Goal: Book appointment/travel/reservation

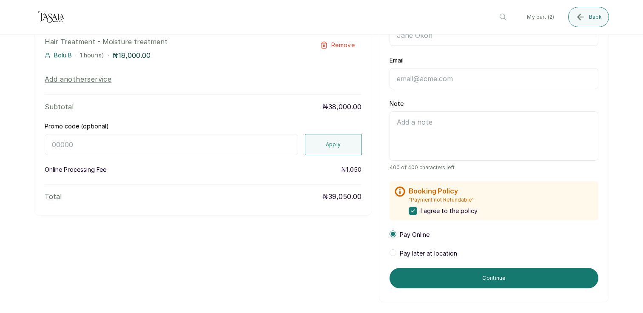
scroll to position [162, 0]
click at [438, 256] on span "Pay later at location" at bounding box center [428, 254] width 57 height 9
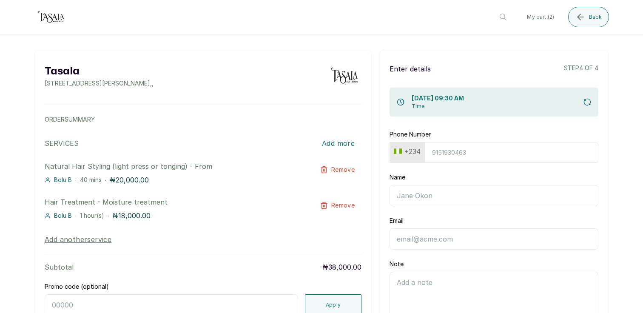
scroll to position [0, 0]
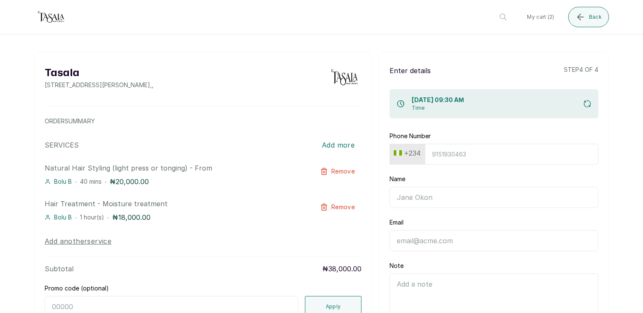
click at [444, 161] on input "Phone Number" at bounding box center [512, 154] width 174 height 21
click at [443, 205] on input "Name" at bounding box center [494, 197] width 209 height 21
click at [453, 154] on input "812" at bounding box center [512, 154] width 174 height 21
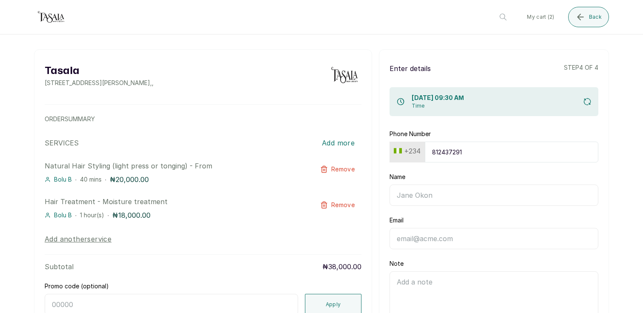
type input "8124372917"
type input "[PERSON_NAME]"
type input "[EMAIL_ADDRESS][DOMAIN_NAME]"
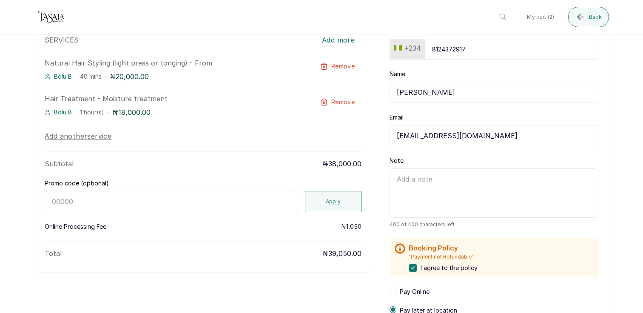
scroll to position [105, 0]
type input "8124372917"
click at [437, 184] on textarea "Note" at bounding box center [494, 192] width 209 height 49
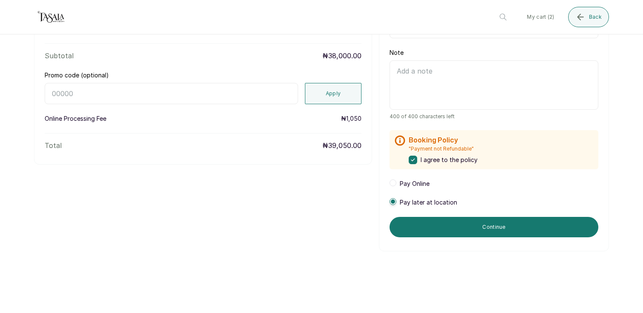
scroll to position [219, 0]
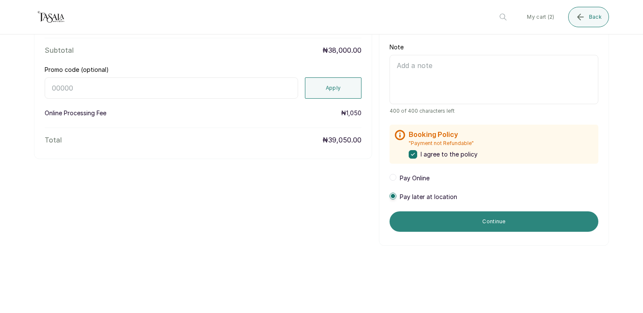
click at [474, 218] on button "Continue" at bounding box center [494, 221] width 209 height 20
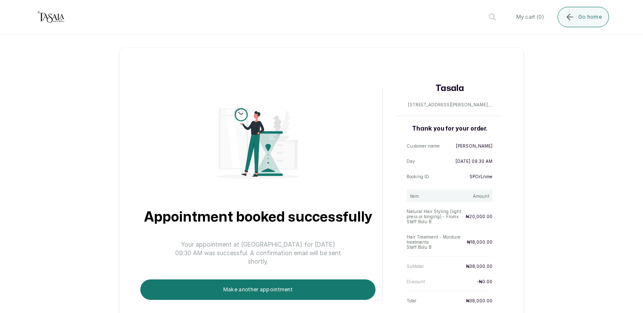
scroll to position [28, 0]
